Goal: Information Seeking & Learning: Learn about a topic

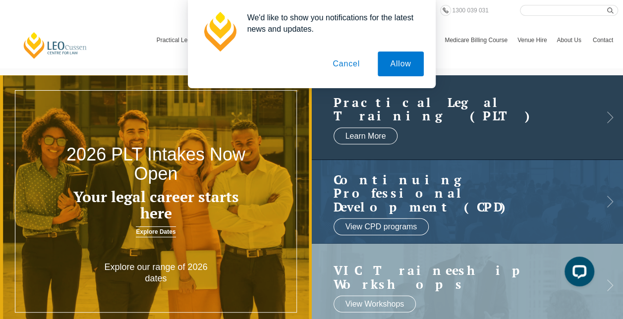
click at [561, 152] on link at bounding box center [468, 117] width 312 height 84
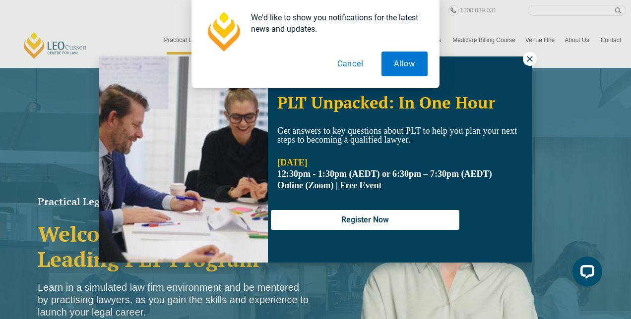
click at [348, 61] on button "Cancel" at bounding box center [350, 64] width 51 height 25
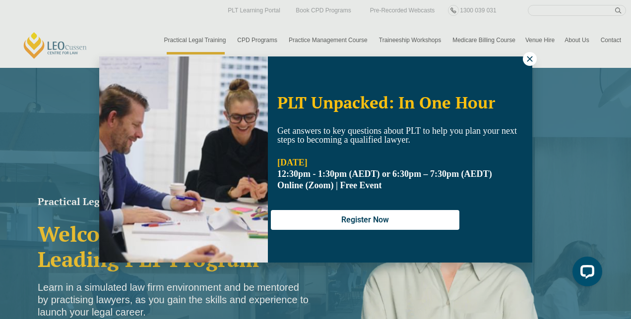
click at [532, 59] on icon at bounding box center [529, 59] width 9 height 9
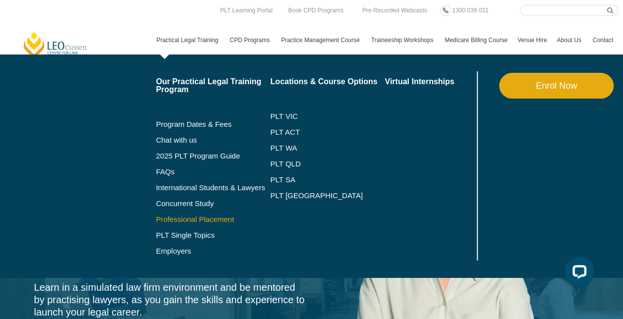
click at [203, 217] on link "Professional Placement" at bounding box center [213, 220] width 115 height 8
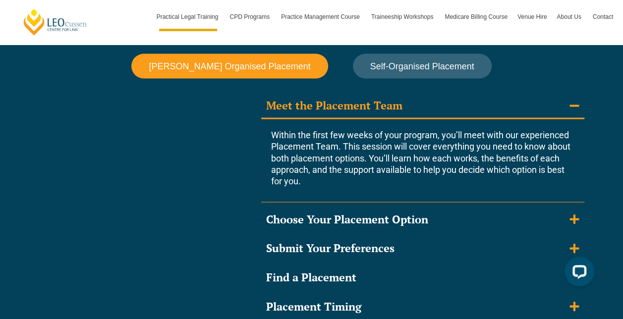
scroll to position [892, 0]
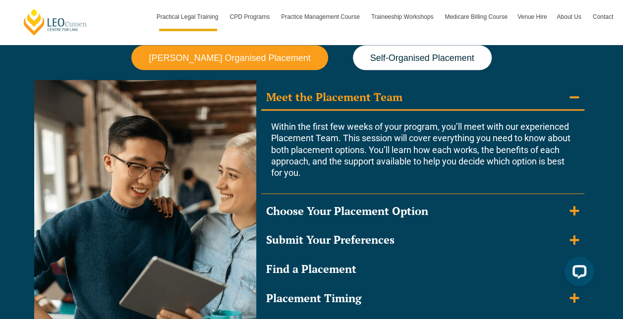
click at [424, 54] on span "Self-Organised Placement" at bounding box center [422, 58] width 104 height 10
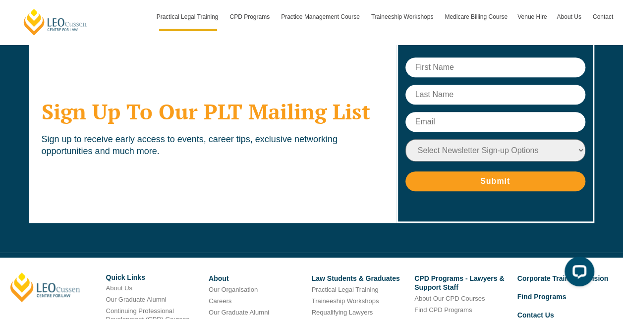
scroll to position [3919, 0]
